Goal: Information Seeking & Learning: Check status

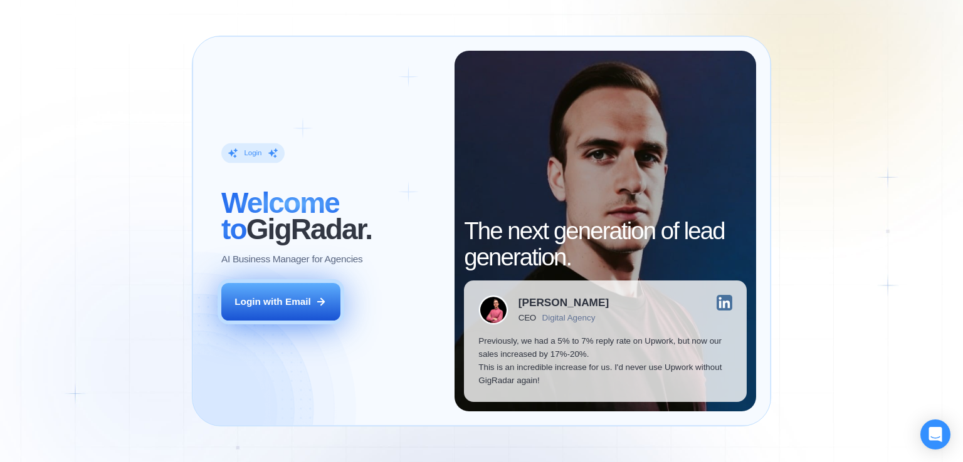
click at [305, 297] on div "Login with Email" at bounding box center [272, 301] width 76 height 13
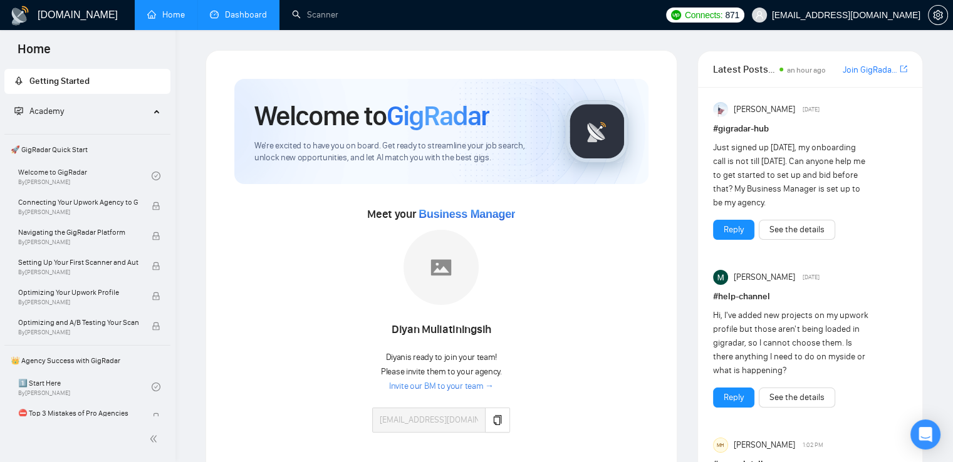
click at [261, 20] on link "Dashboard" at bounding box center [238, 14] width 57 height 11
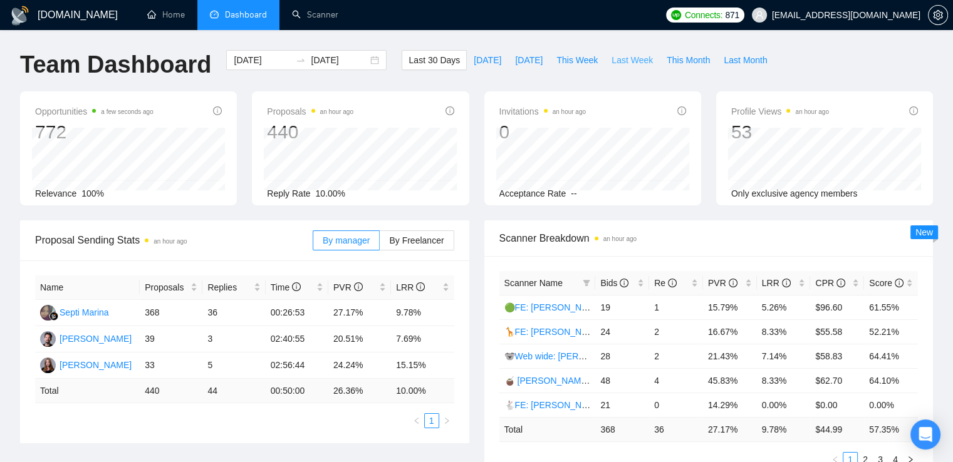
click at [618, 59] on span "Last Week" at bounding box center [632, 60] width 41 height 14
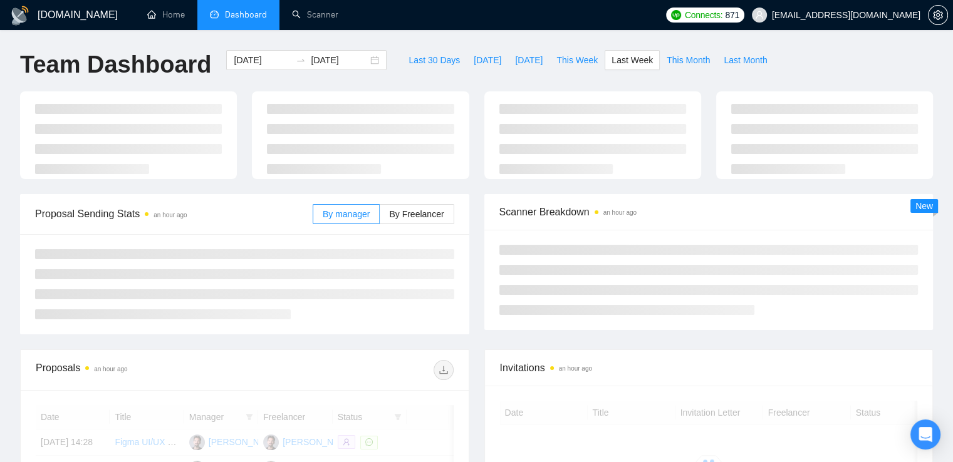
type input "2025-08-25"
type input "2025-08-31"
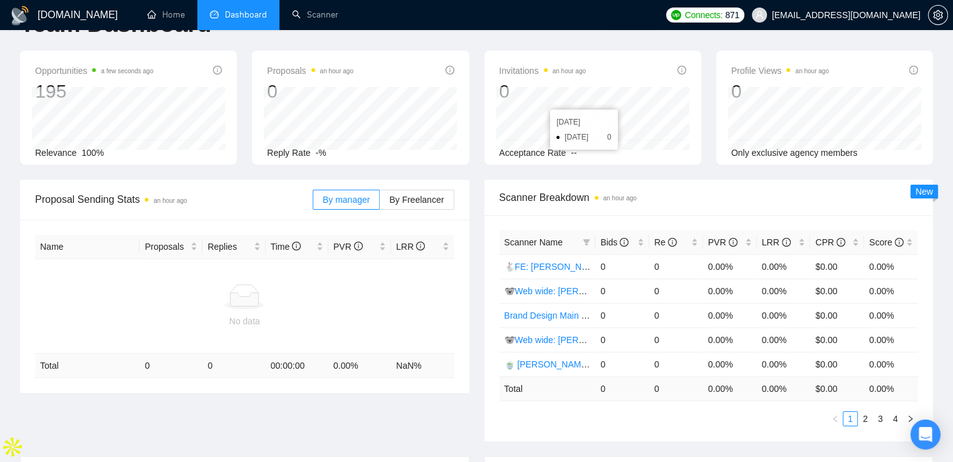
scroll to position [63, 0]
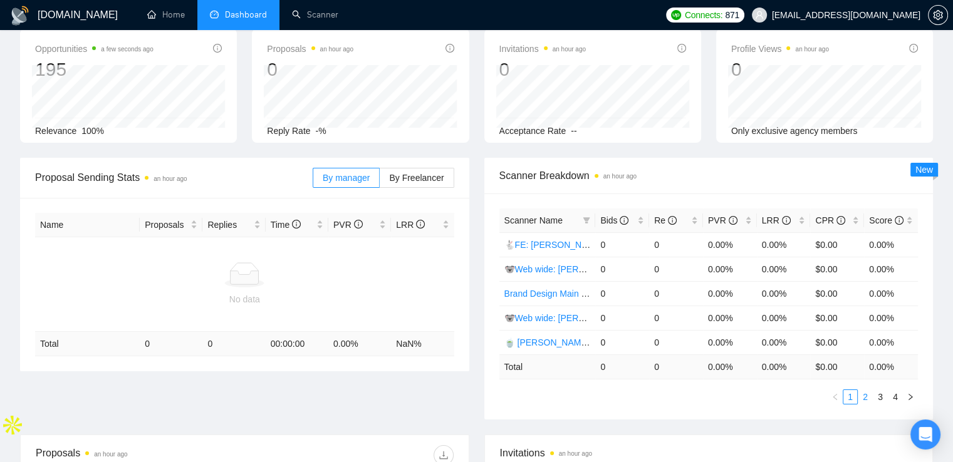
click at [862, 392] on link "2" at bounding box center [865, 397] width 14 height 14
click at [877, 392] on link "3" at bounding box center [881, 397] width 14 height 14
click at [892, 392] on link "4" at bounding box center [896, 397] width 14 height 14
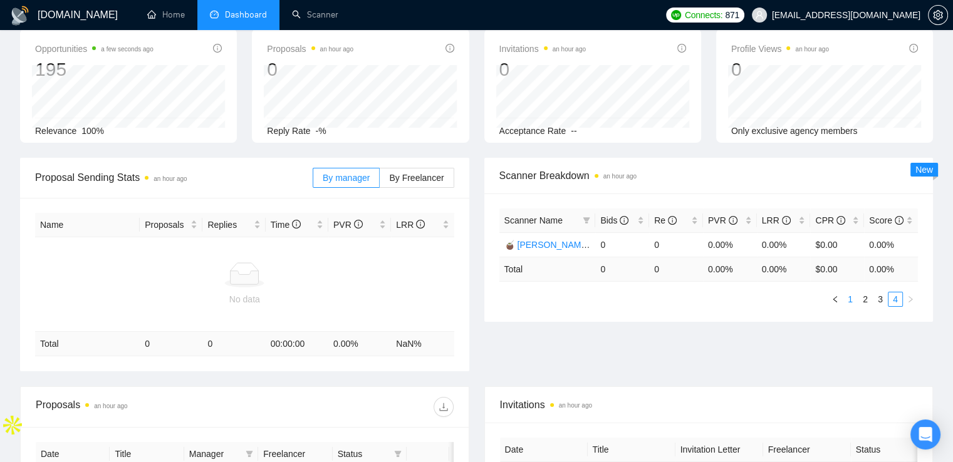
click at [850, 296] on link "1" at bounding box center [850, 300] width 14 height 14
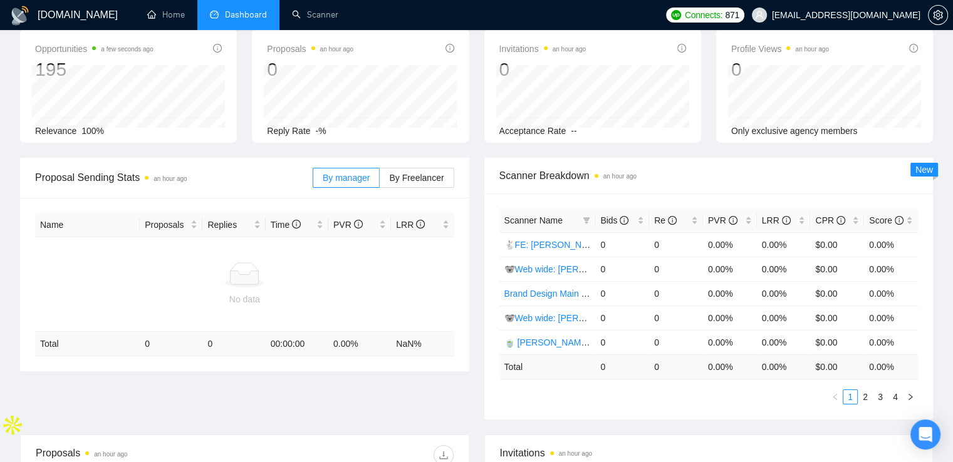
scroll to position [0, 0]
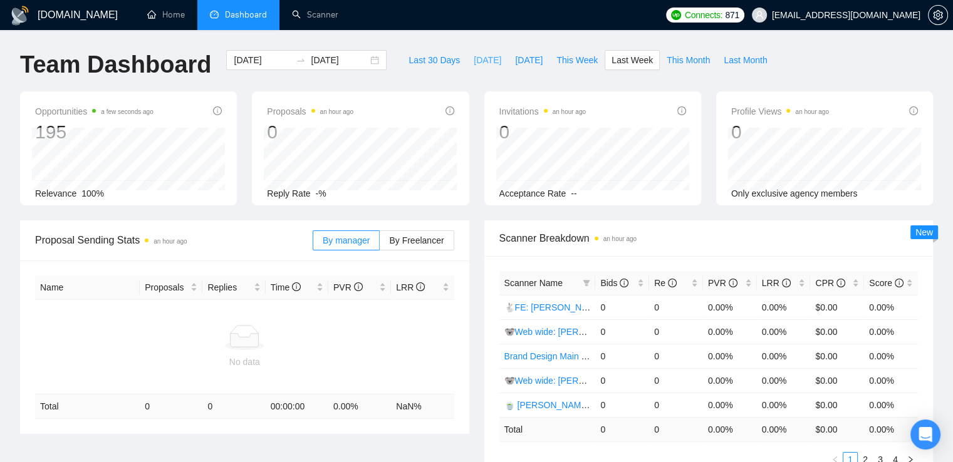
click at [476, 52] on button "Today" at bounding box center [487, 60] width 41 height 20
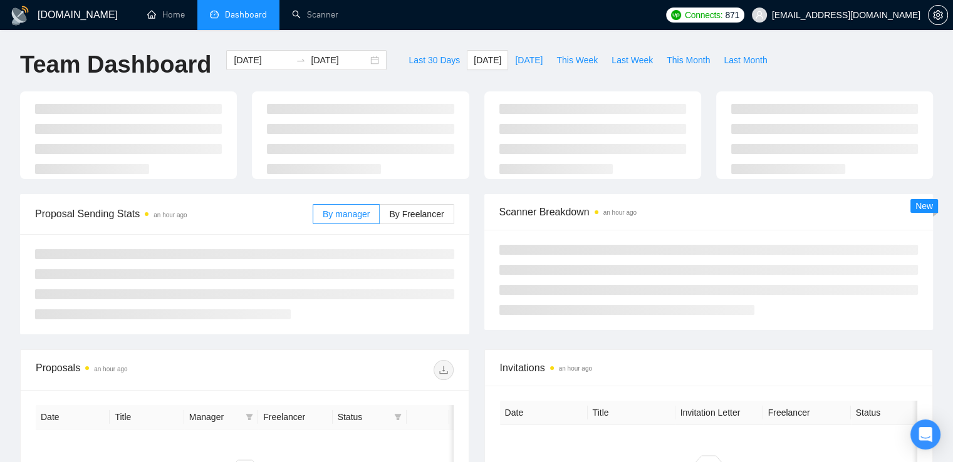
type input "2025-09-01"
